Goal: Use online tool/utility: Utilize a website feature to perform a specific function

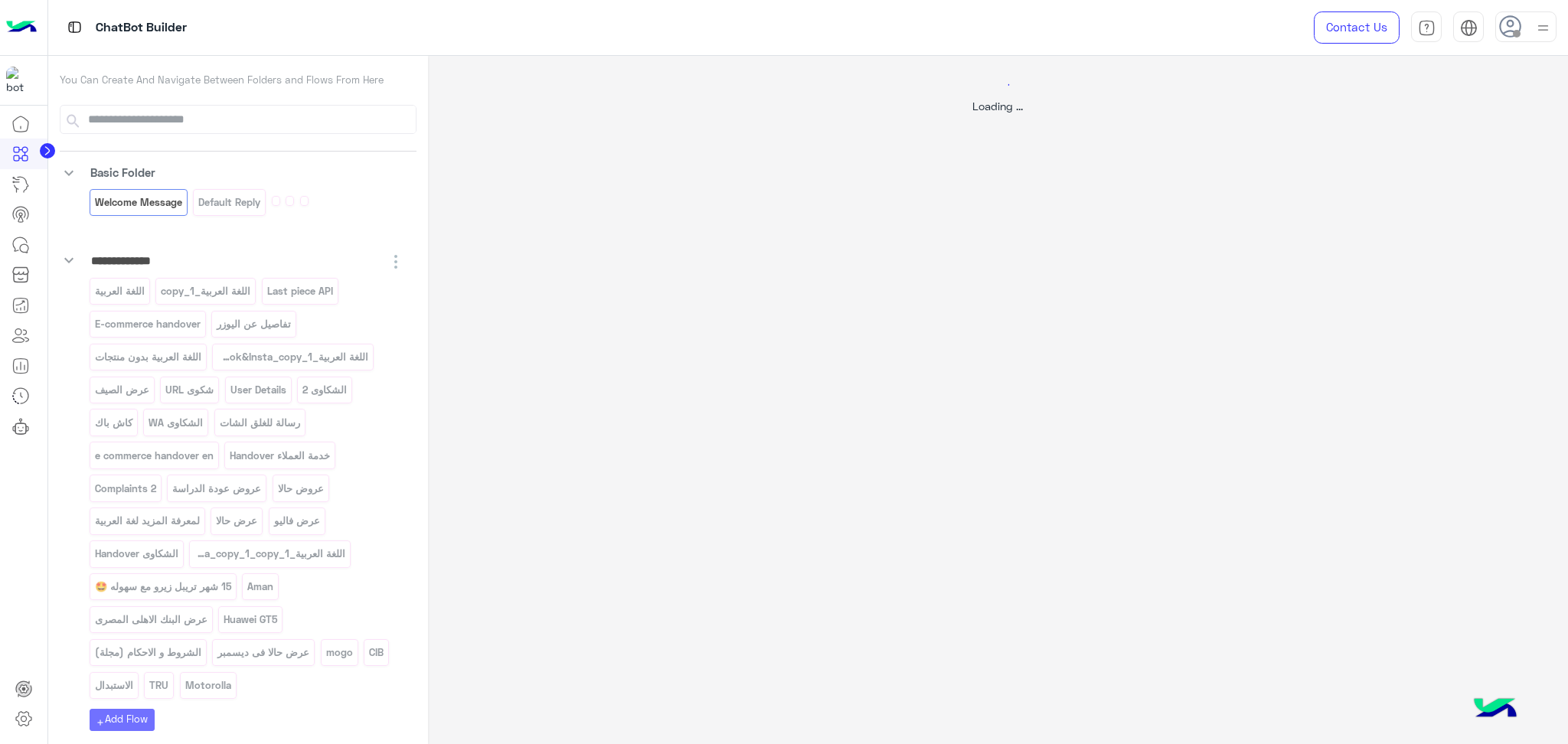
select select "*"
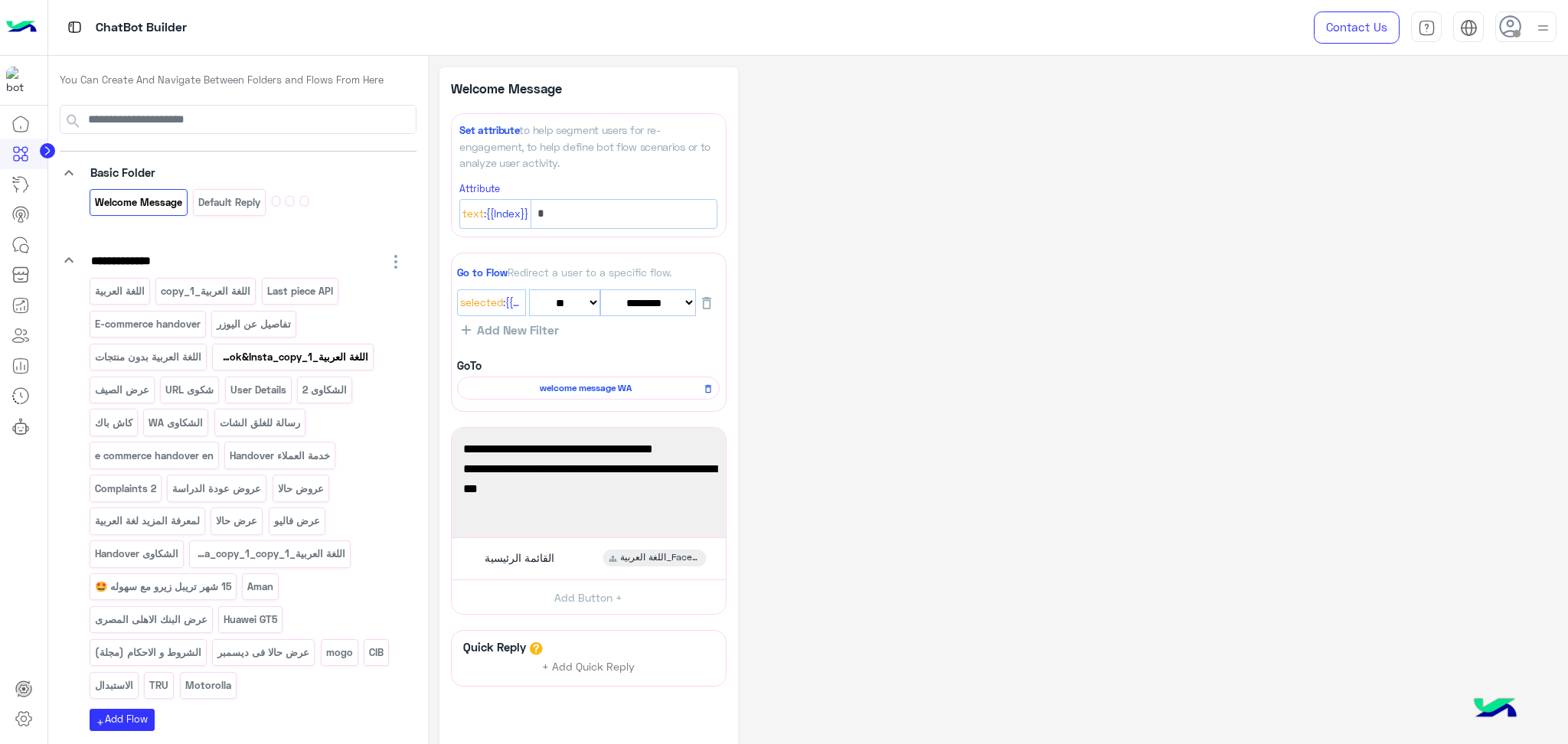
click at [334, 363] on p "اللغة العربية_Facebook&Insta_copy_1" at bounding box center [293, 356] width 154 height 17
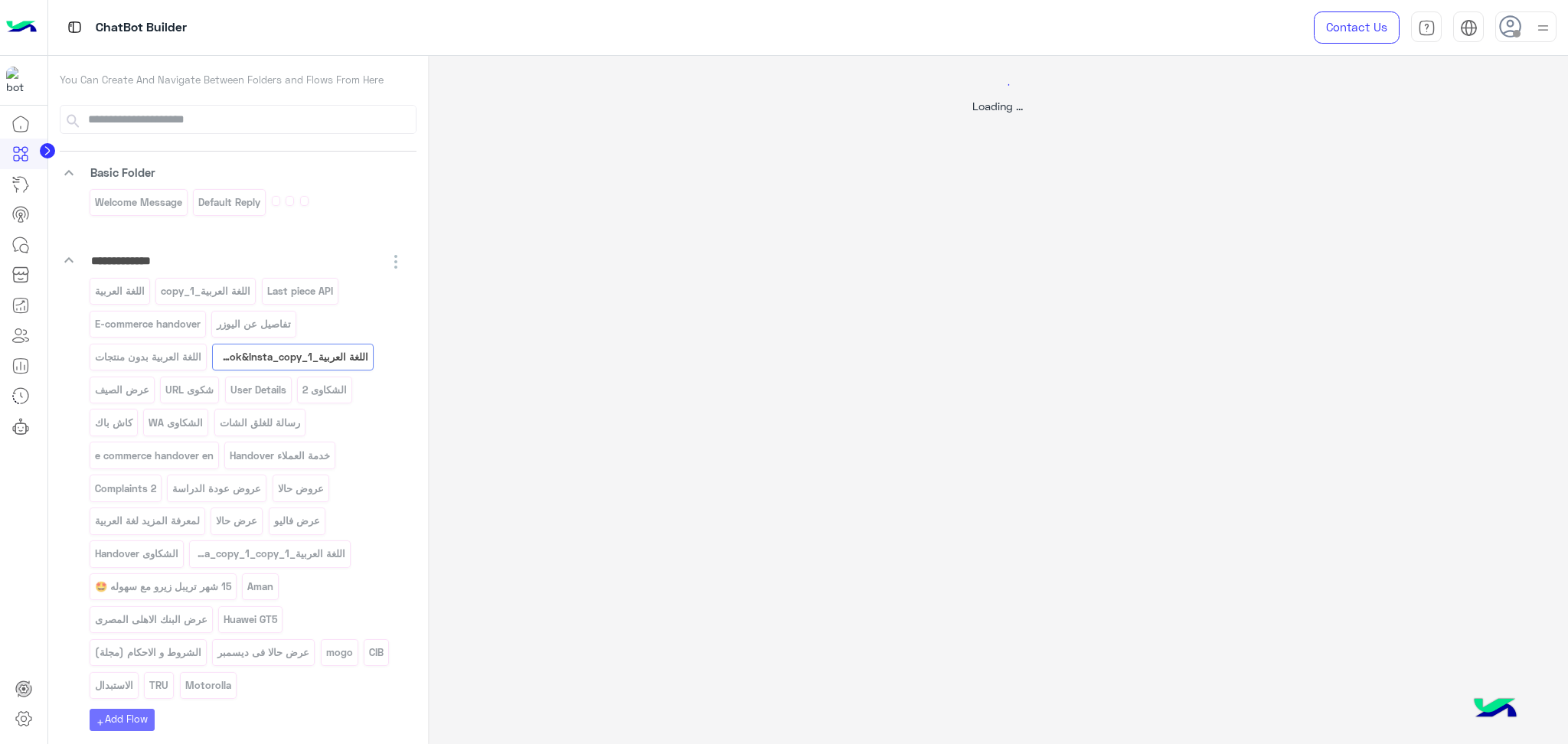
select select "*"
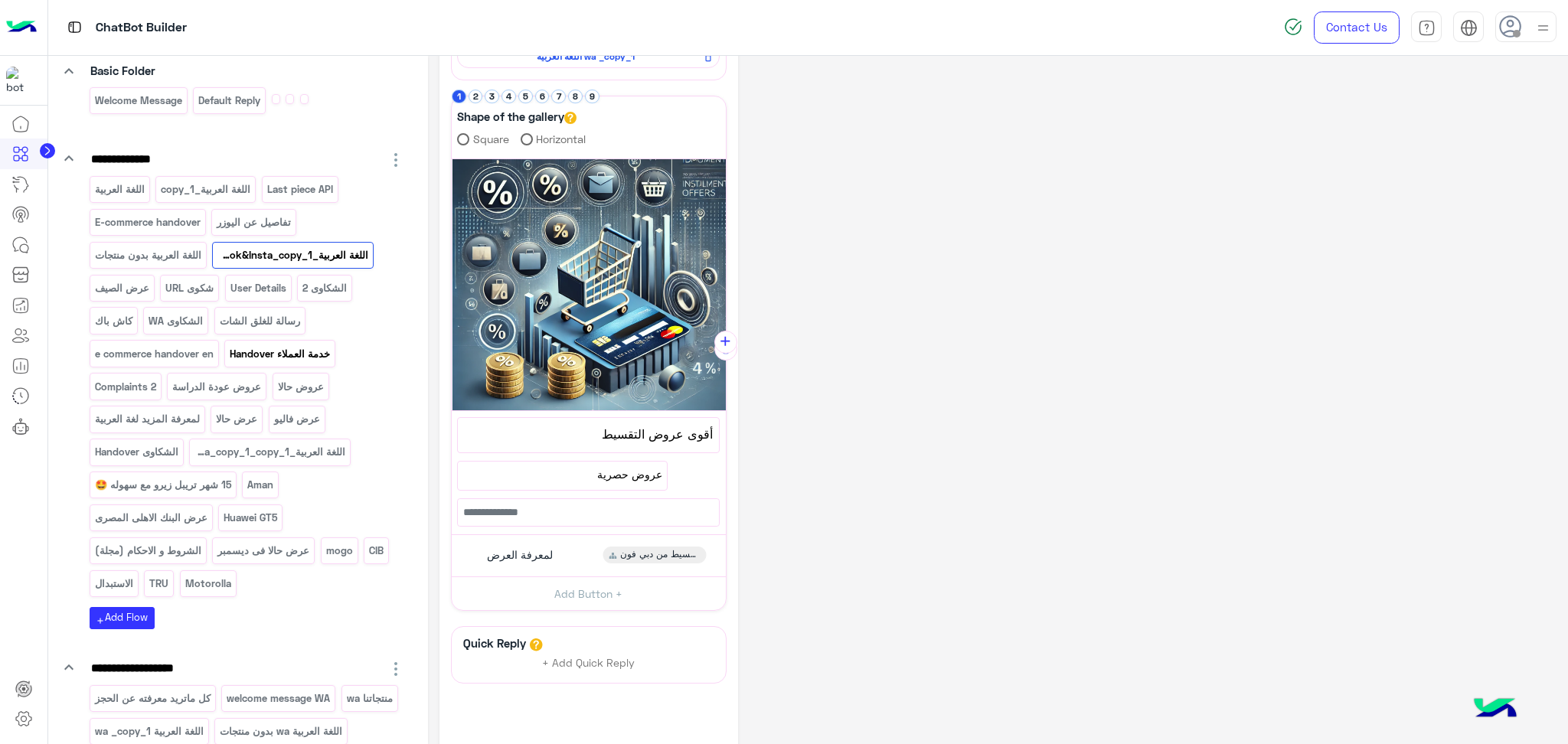
scroll to position [204, 0]
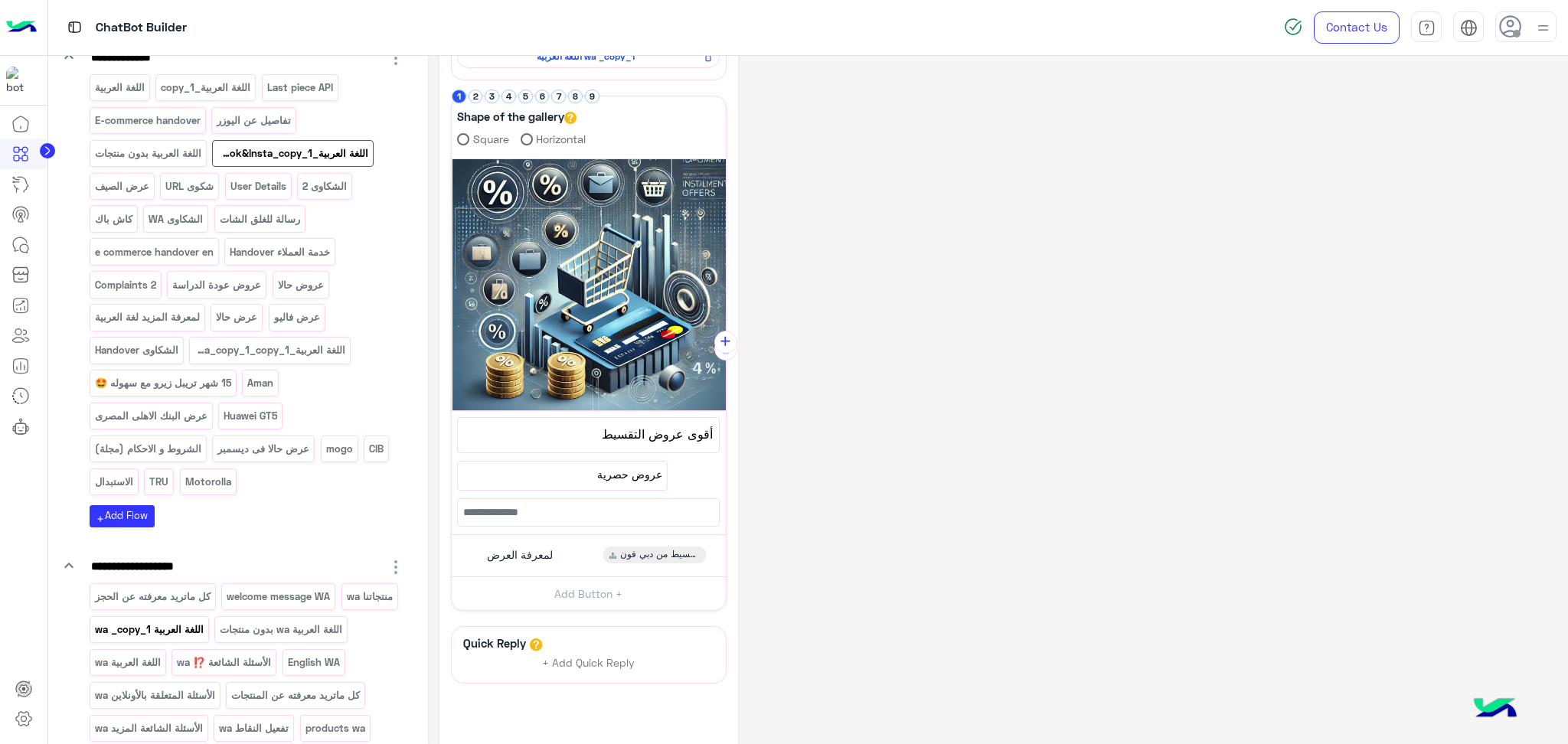
click at [205, 635] on p "اللغة العربية wa _copy_1" at bounding box center [148, 629] width 111 height 17
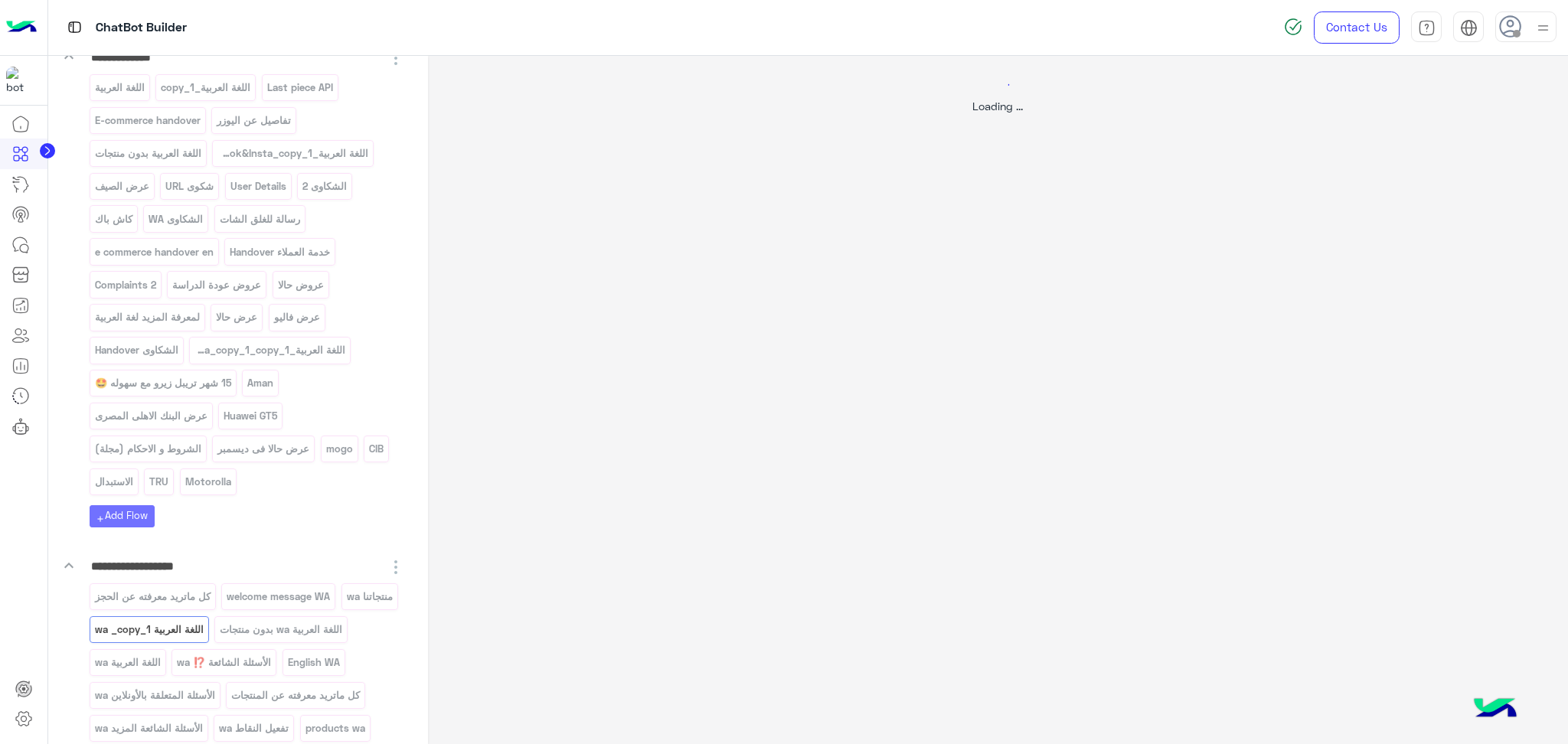
scroll to position [0, 0]
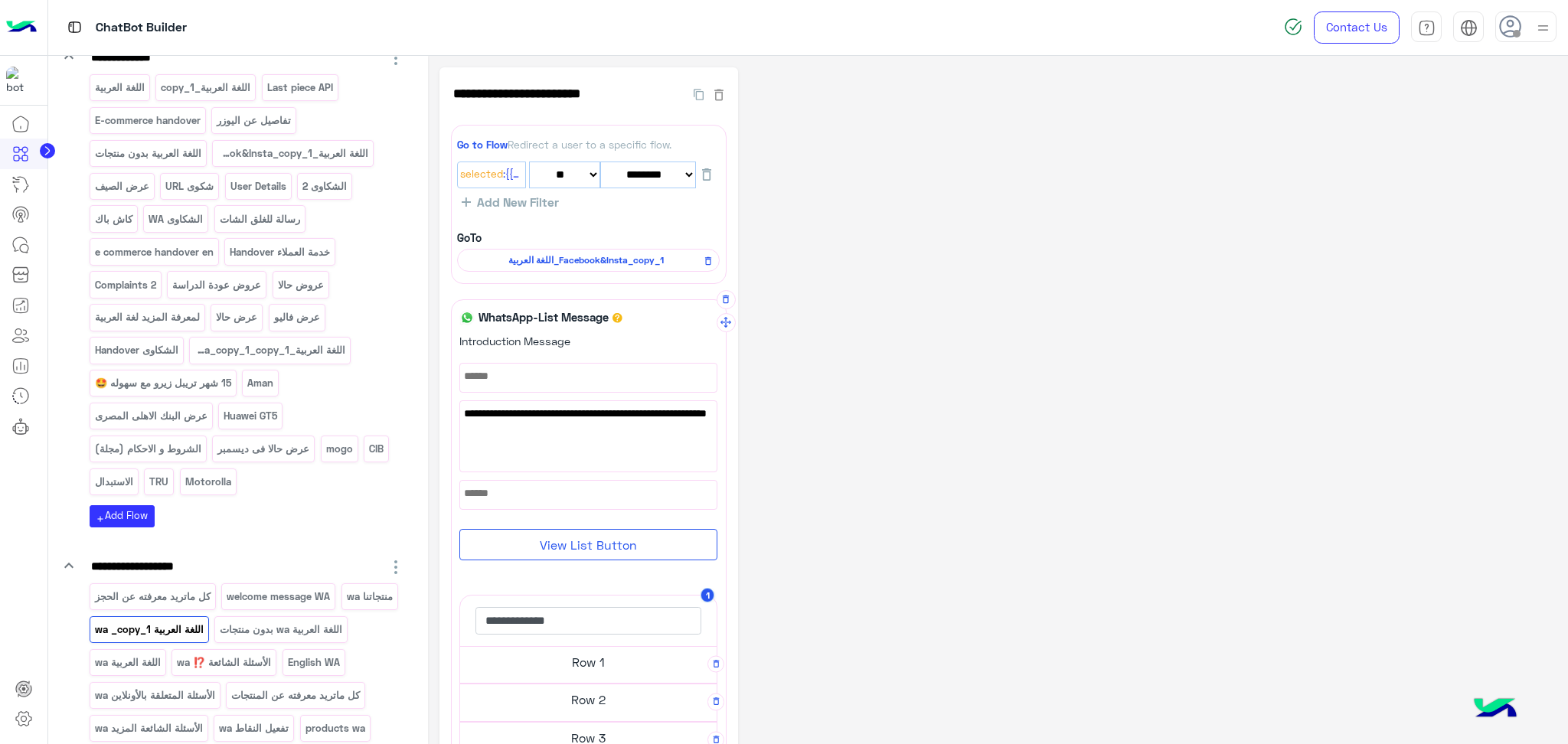
click at [572, 669] on h5 "Row 1" at bounding box center [588, 663] width 257 height 31
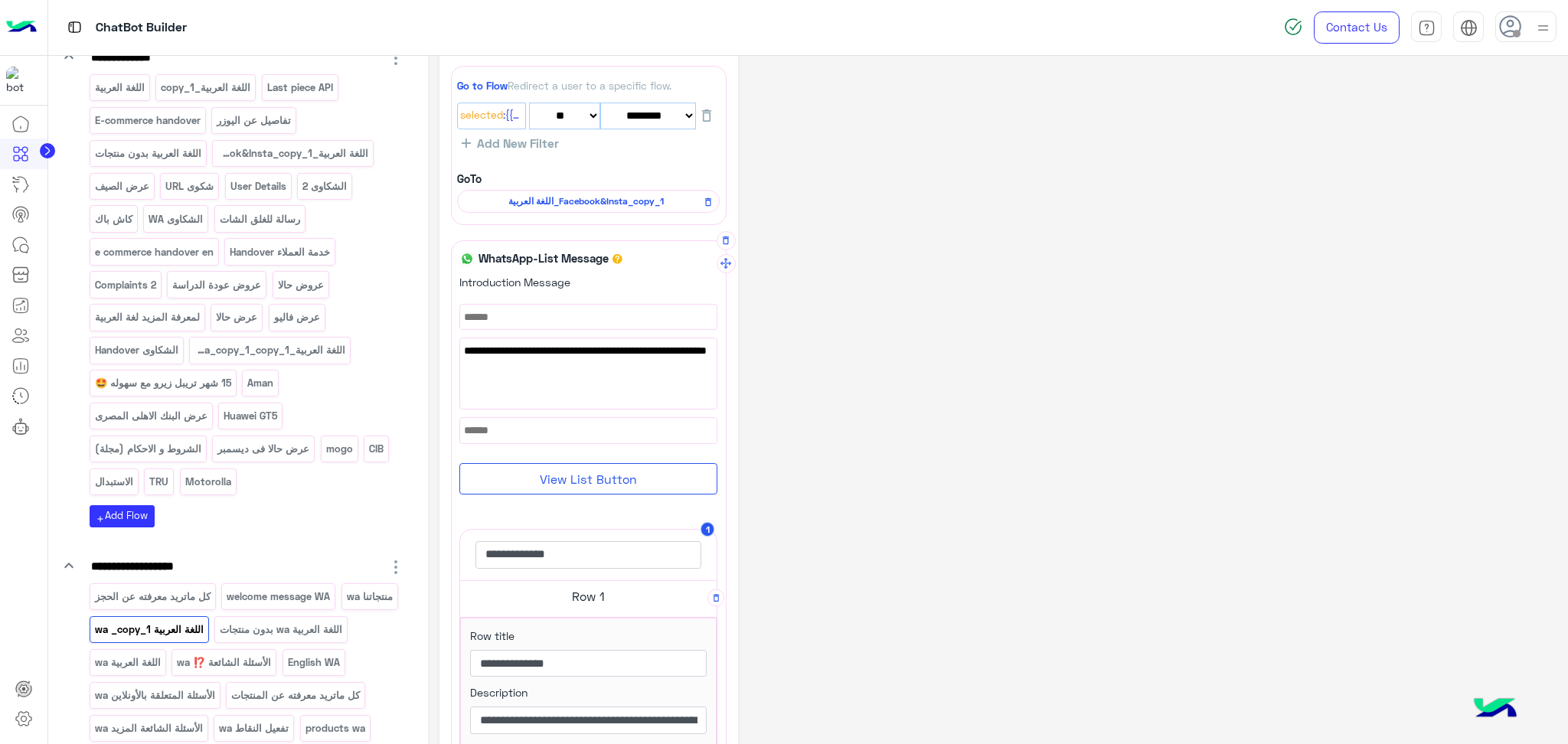
scroll to position [101, 0]
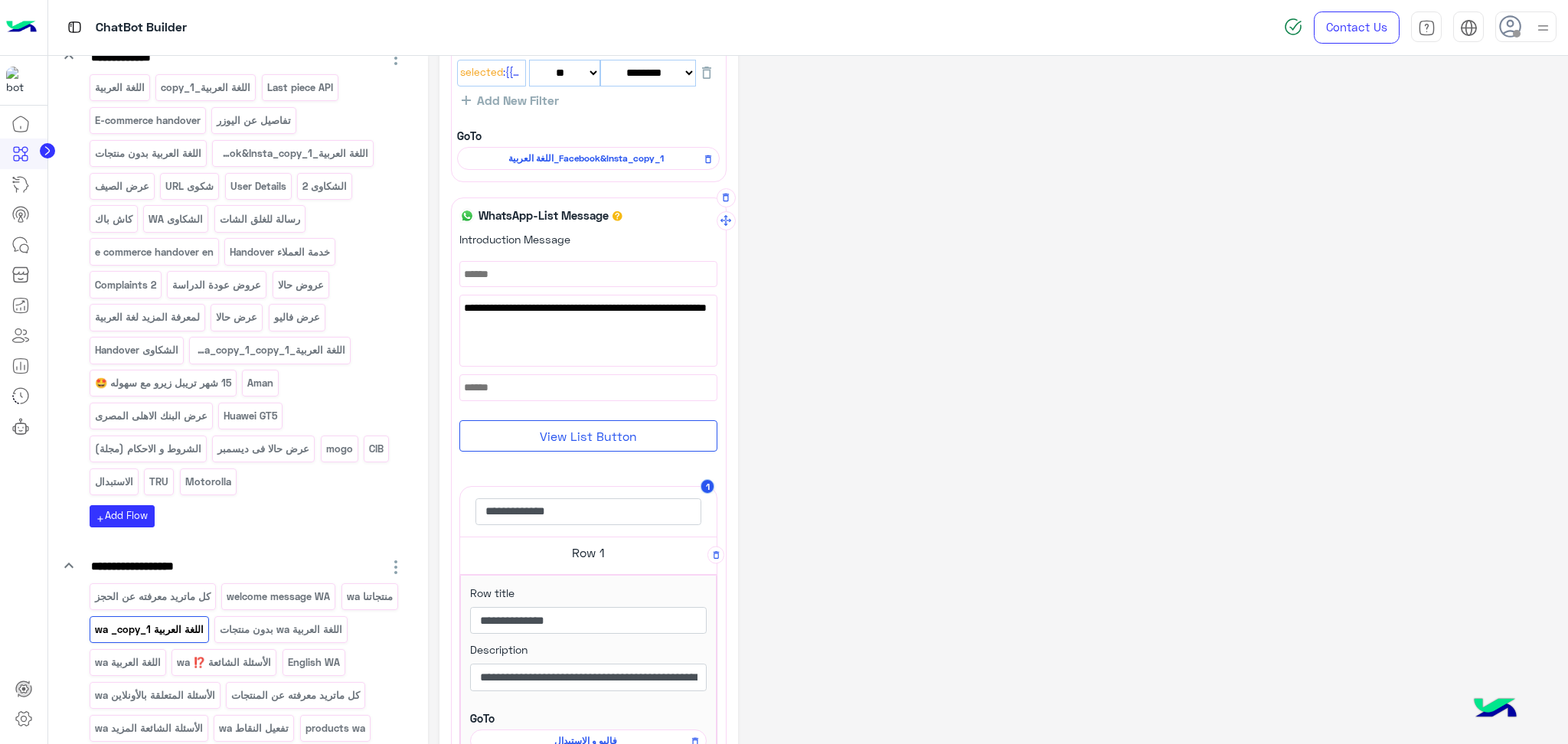
click at [582, 558] on h5 "Row 1" at bounding box center [588, 553] width 257 height 31
click at [592, 589] on h5 "Row 2" at bounding box center [588, 591] width 257 height 31
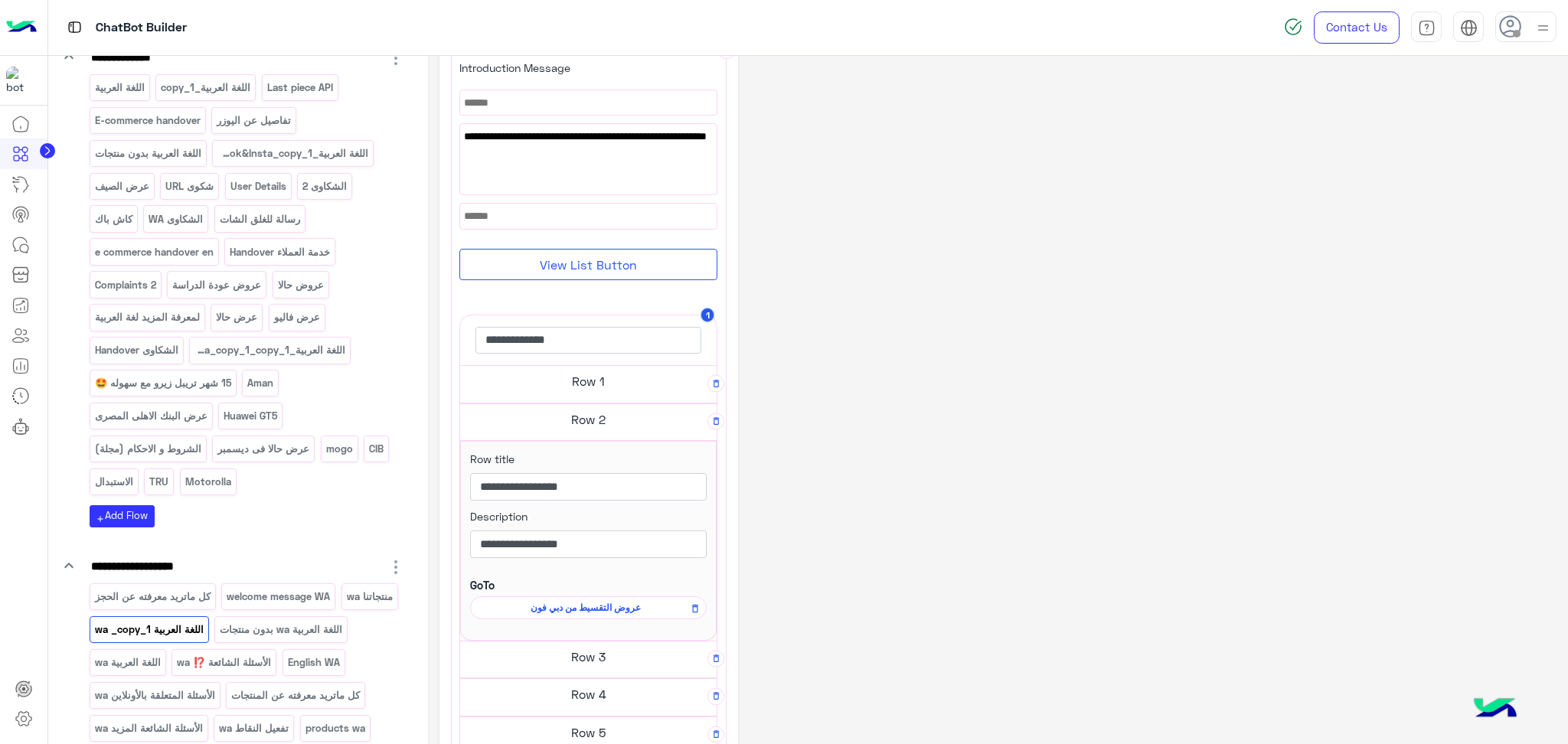
scroll to position [306, 0]
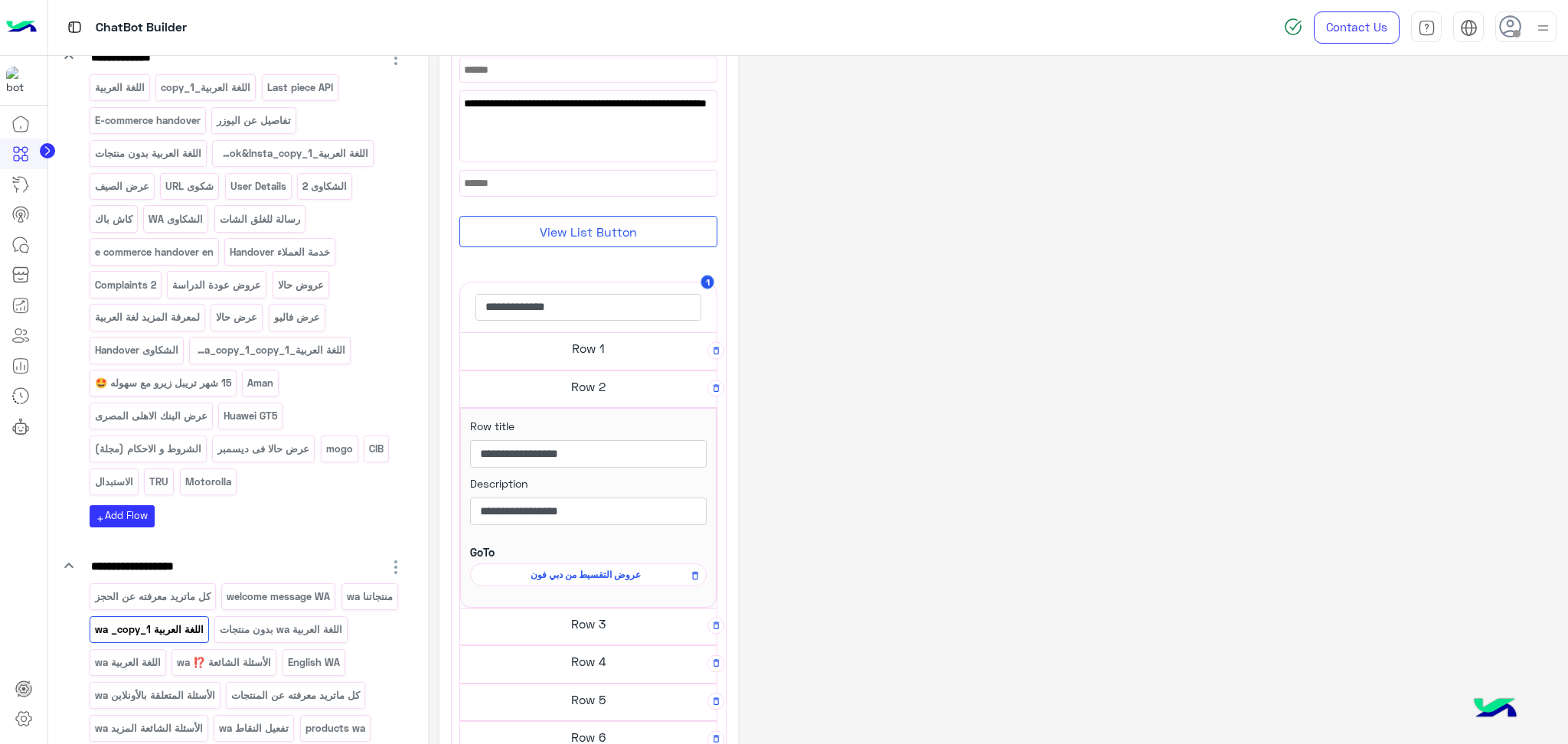
click at [613, 574] on span "عروض التقسيط من دبي فون" at bounding box center [585, 574] width 215 height 14
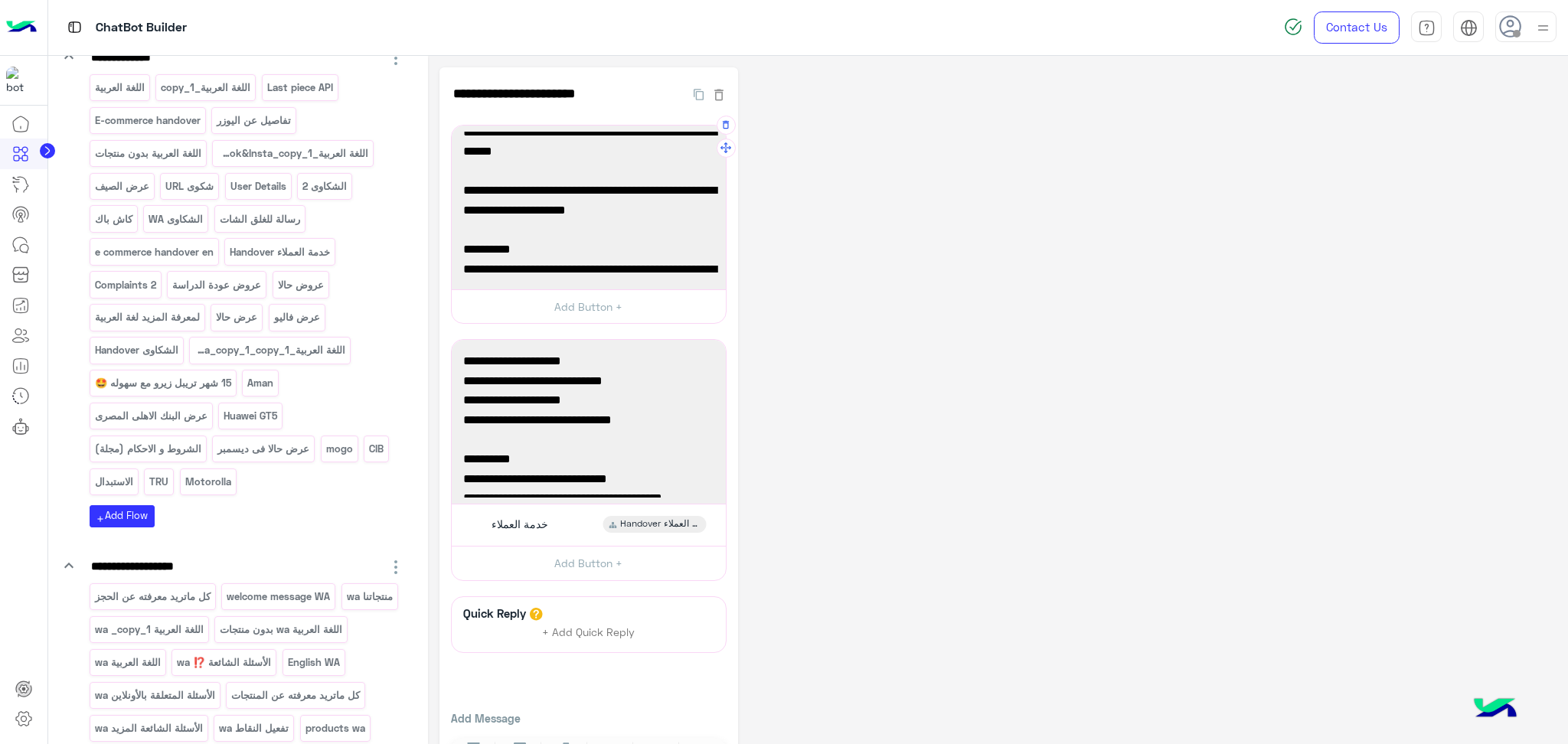
scroll to position [101, 0]
